Goal: Book appointment/travel/reservation

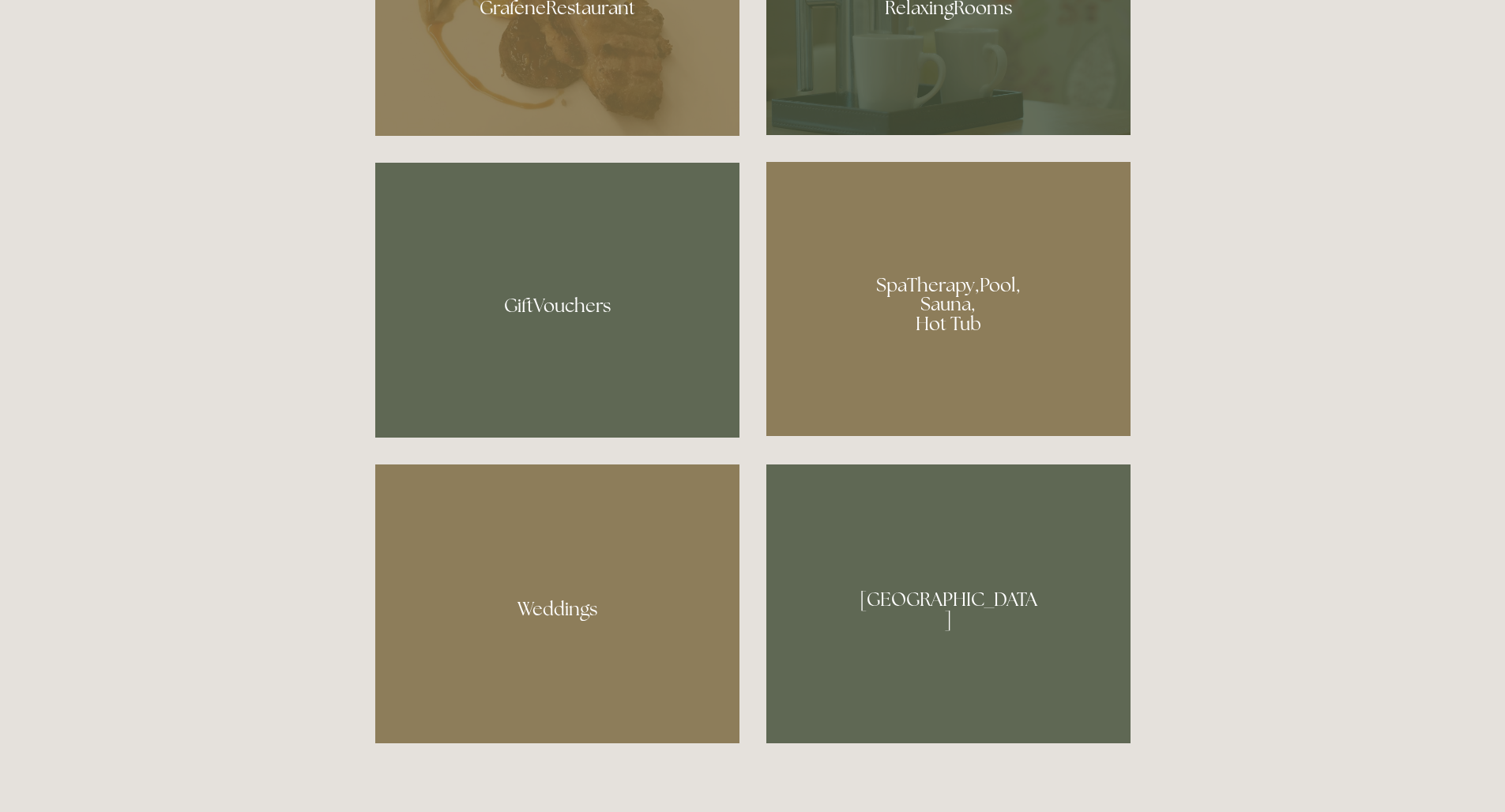
scroll to position [1266, 0]
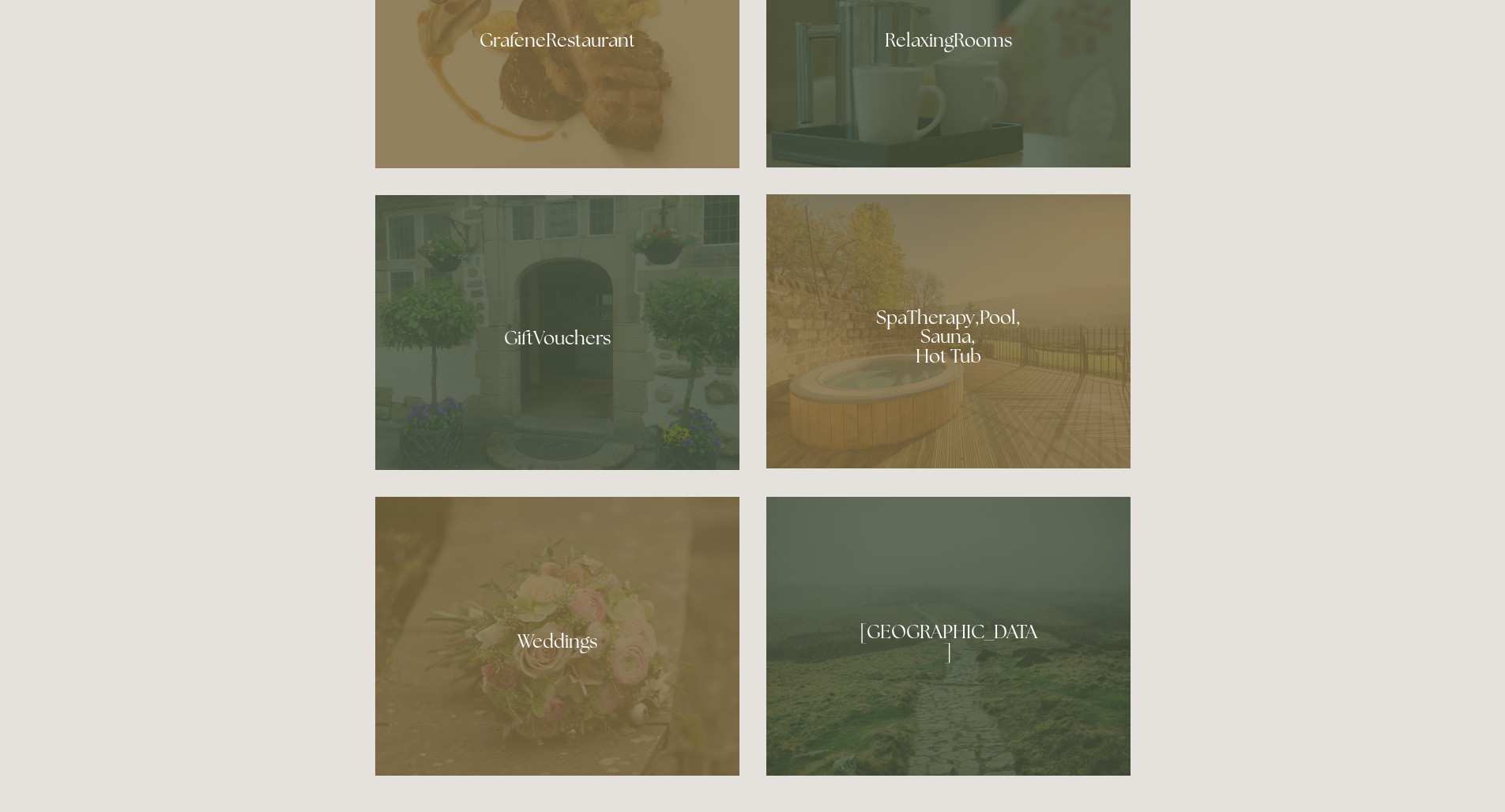
click at [855, 307] on div at bounding box center [948, 330] width 364 height 274
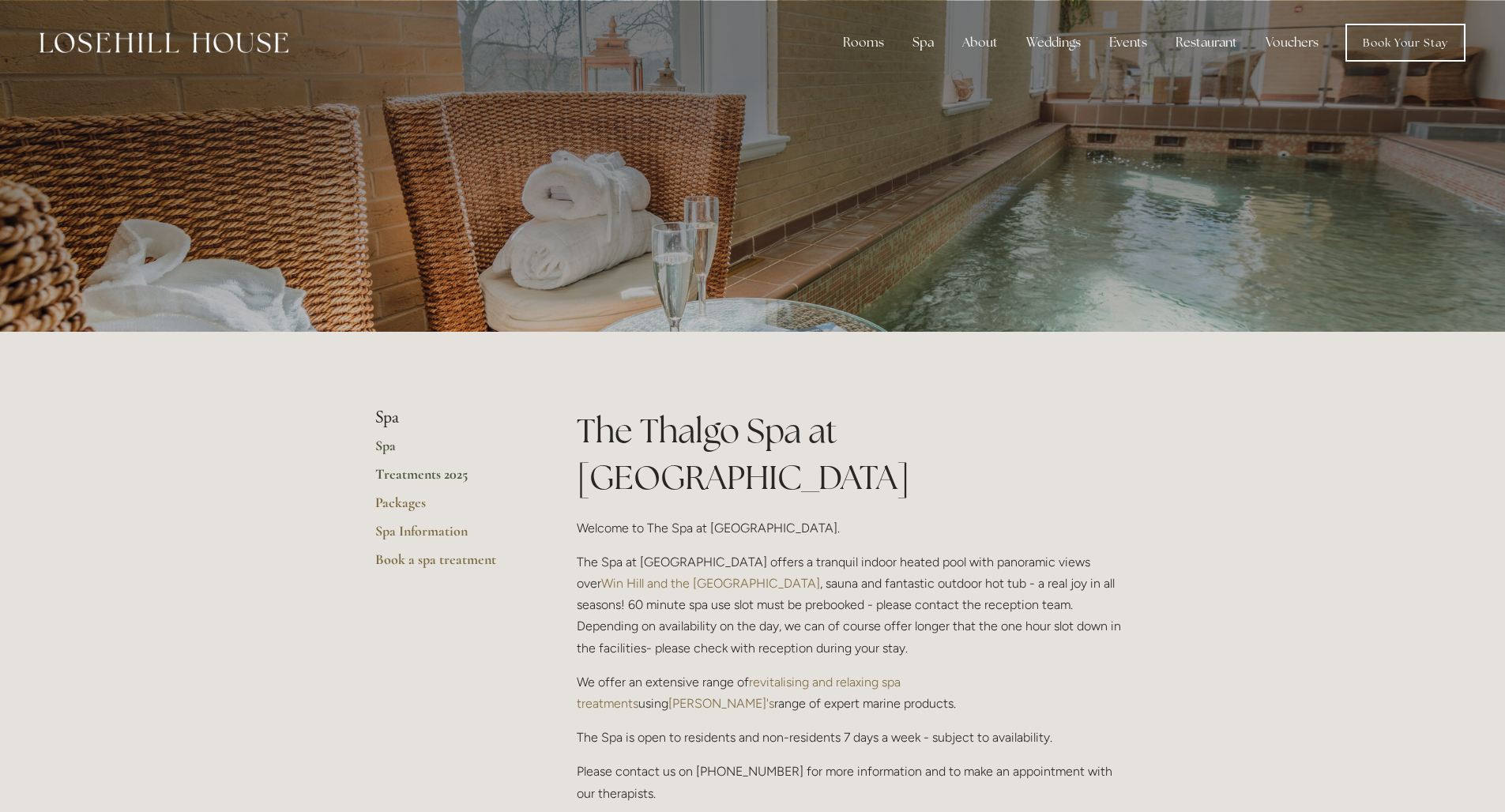
click at [429, 477] on link "Treatments 2025" at bounding box center [450, 479] width 151 height 29
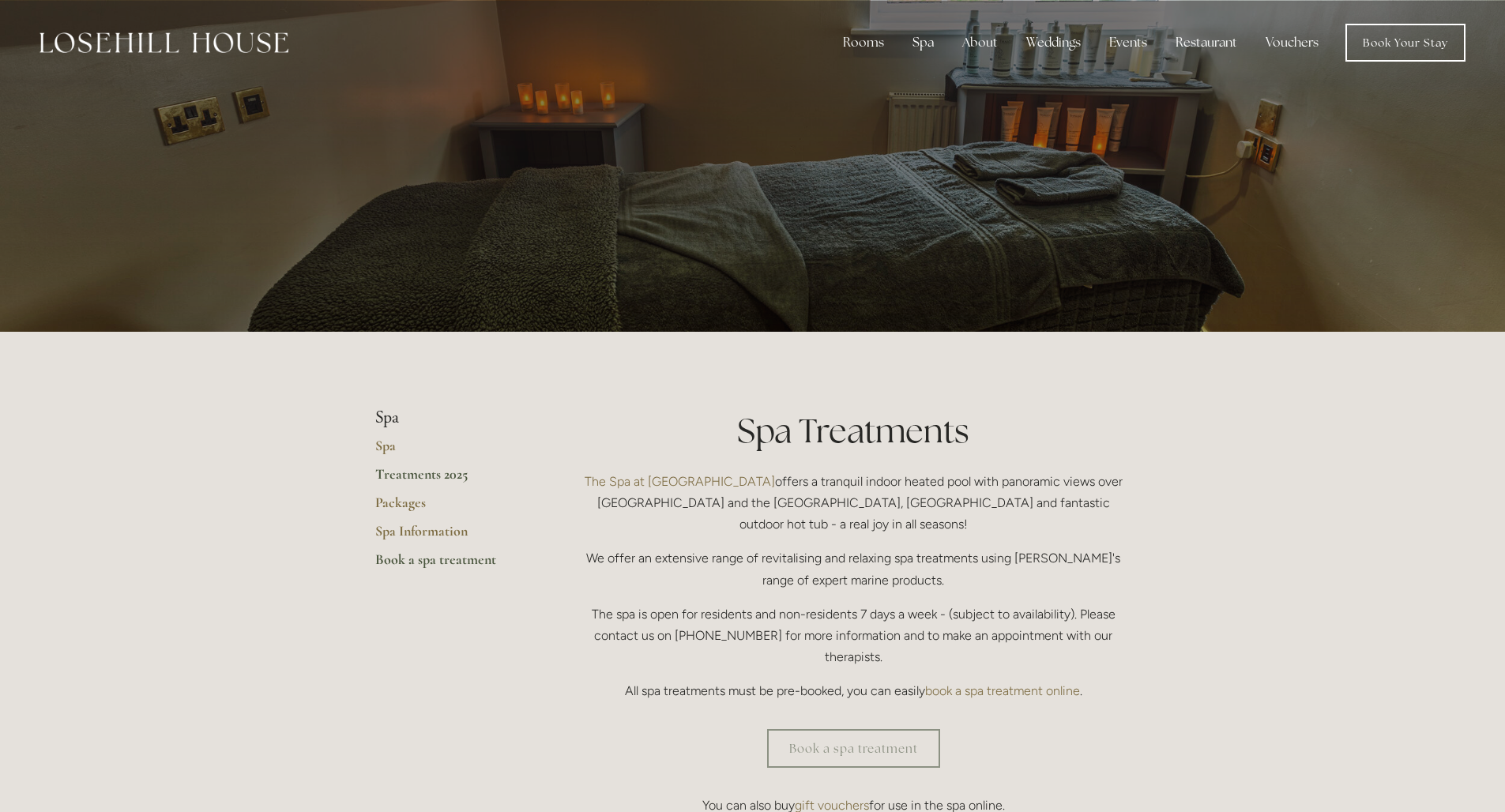
click at [440, 557] on link "Book a spa treatment" at bounding box center [450, 564] width 151 height 29
